Goal: Task Accomplishment & Management: Manage account settings

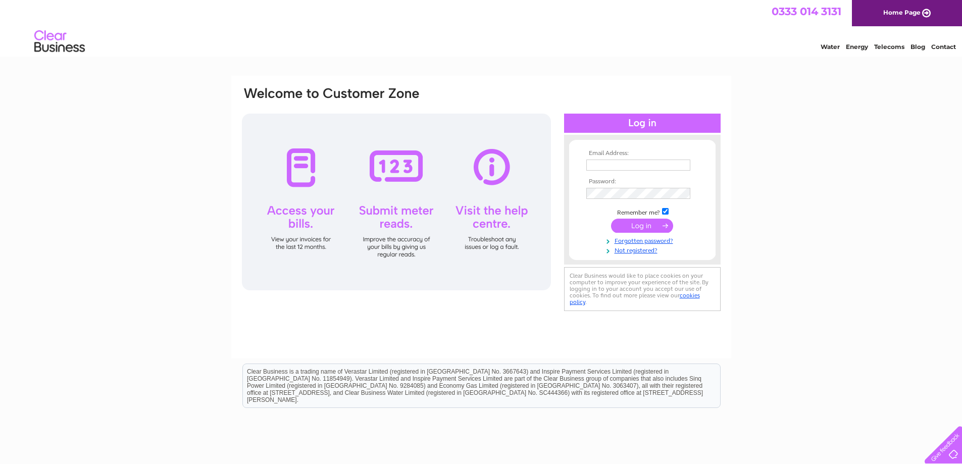
type input "fabtechscotland@btconnect.com"
click at [637, 226] on input "submit" at bounding box center [642, 226] width 62 height 14
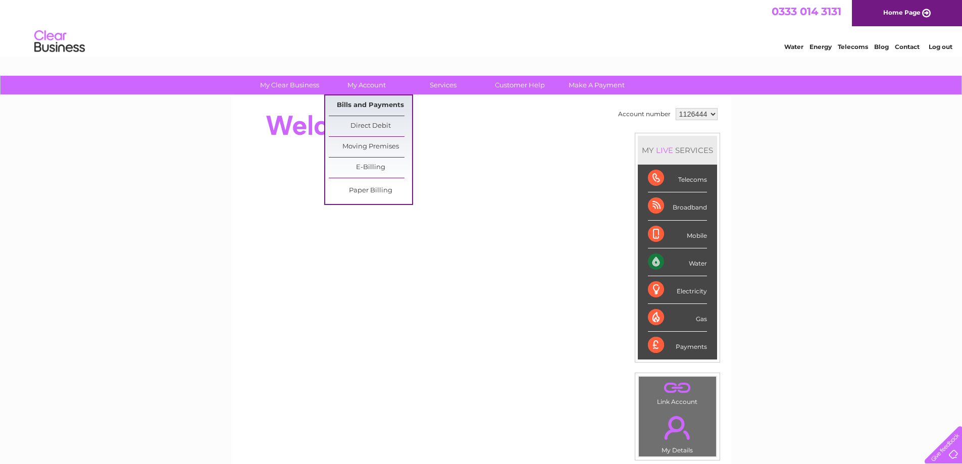
click at [363, 98] on link "Bills and Payments" at bounding box center [370, 105] width 83 height 20
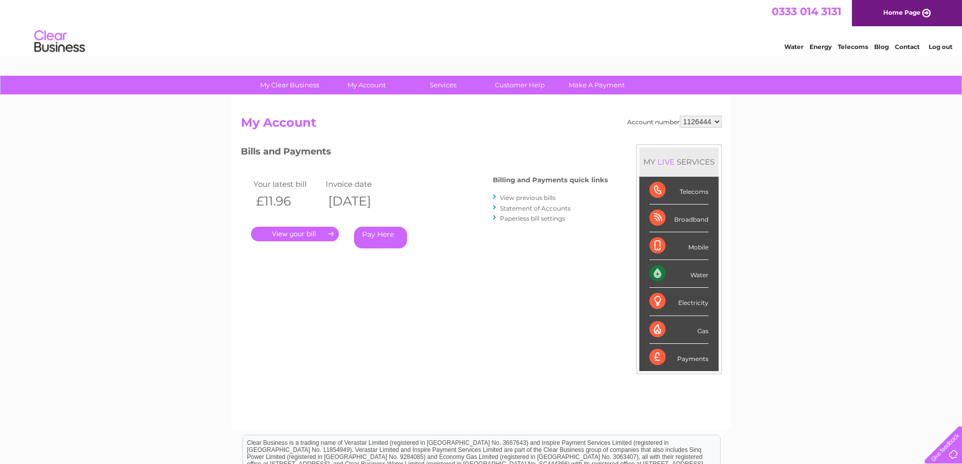
click at [288, 232] on link "." at bounding box center [295, 234] width 88 height 15
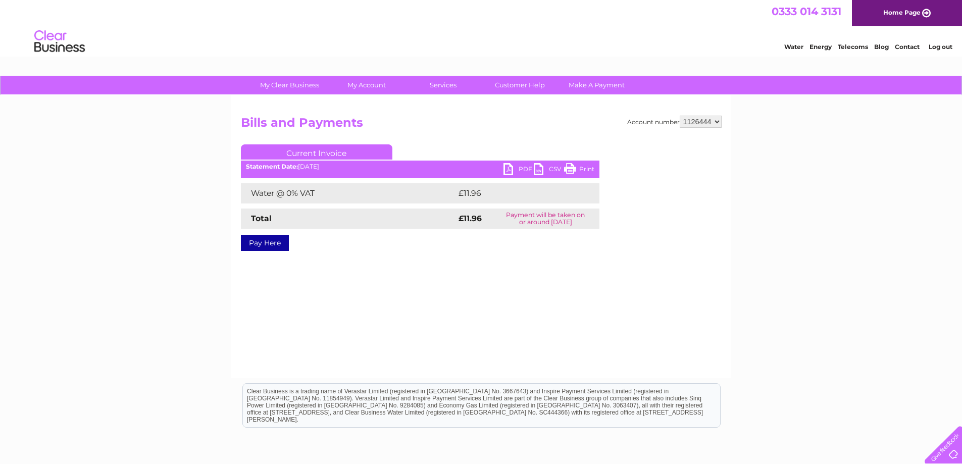
click at [517, 167] on link "PDF" at bounding box center [519, 170] width 30 height 15
click at [937, 46] on link "Log out" at bounding box center [941, 47] width 24 height 8
